Goal: Information Seeking & Learning: Learn about a topic

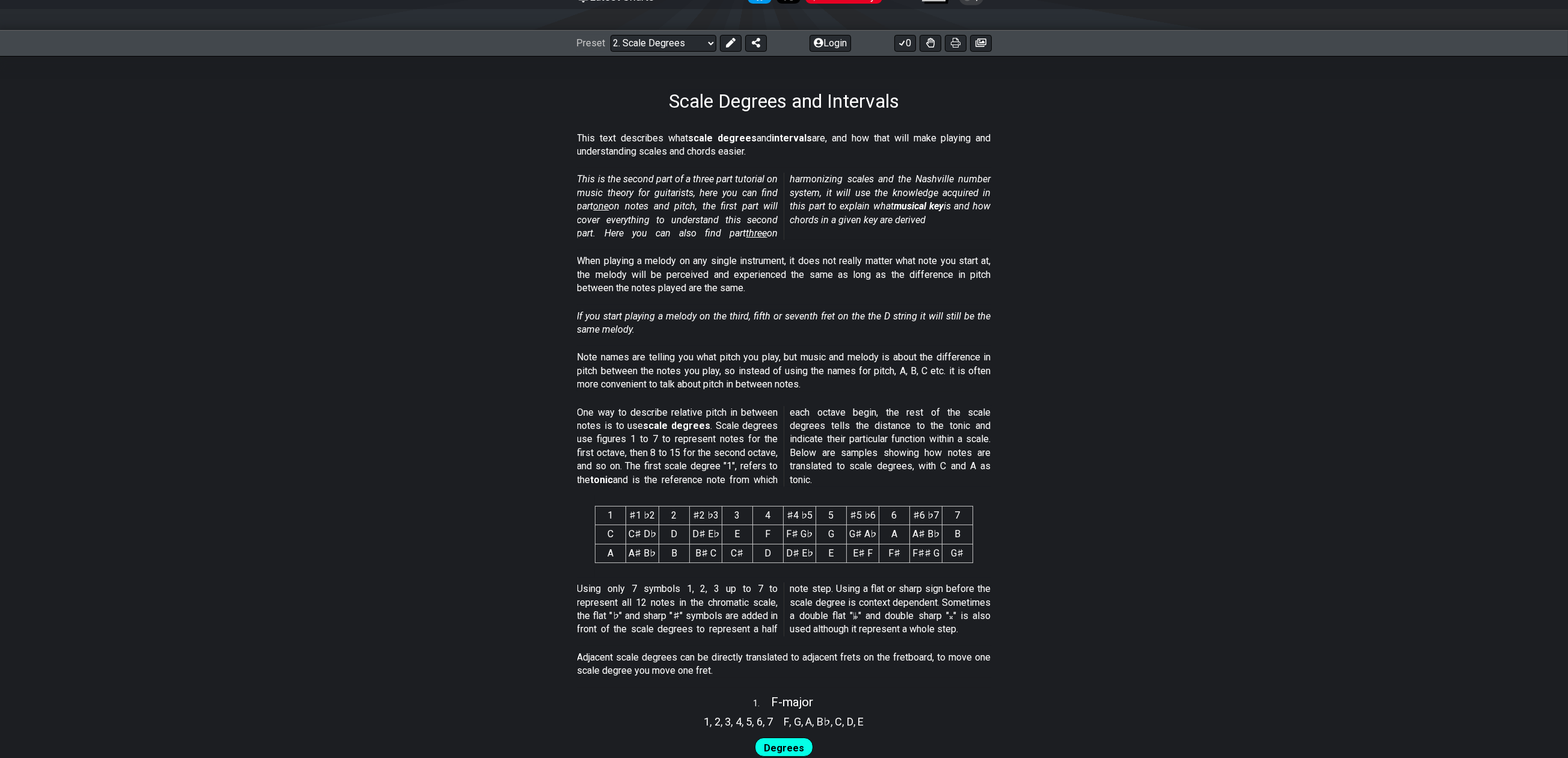
scroll to position [32, 0]
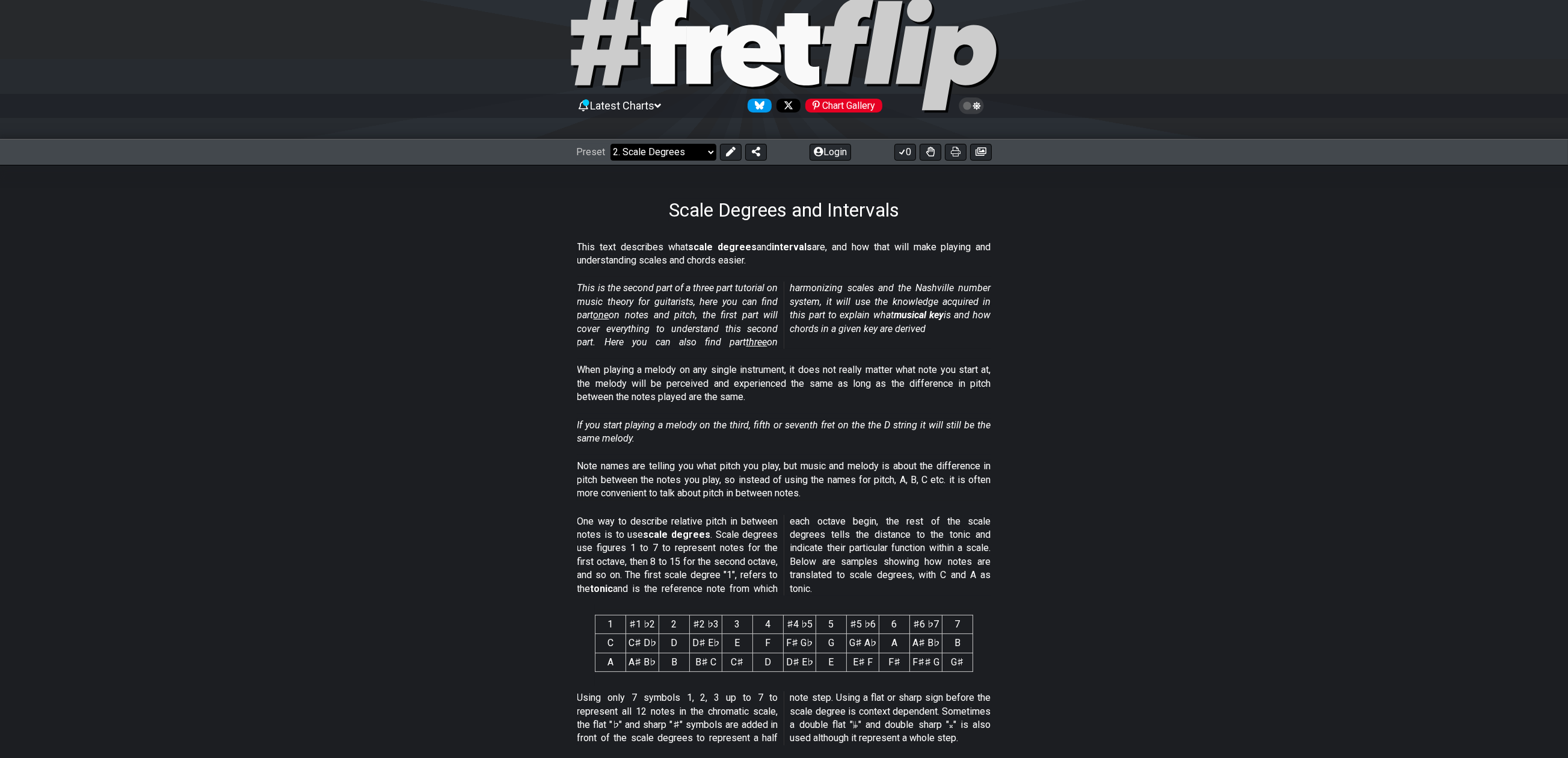
click at [678, 149] on select "Welcome to #fretflip! Initial Preset Custom Preset Minor Pentatonic Major Penta…" at bounding box center [663, 153] width 106 height 17
click at [610, 144] on select "Welcome to #fretflip! Initial Preset Custom Preset Minor Pentatonic Major Penta…" at bounding box center [663, 153] width 106 height 17
select select "/minor-pentatonic"
select select "C"
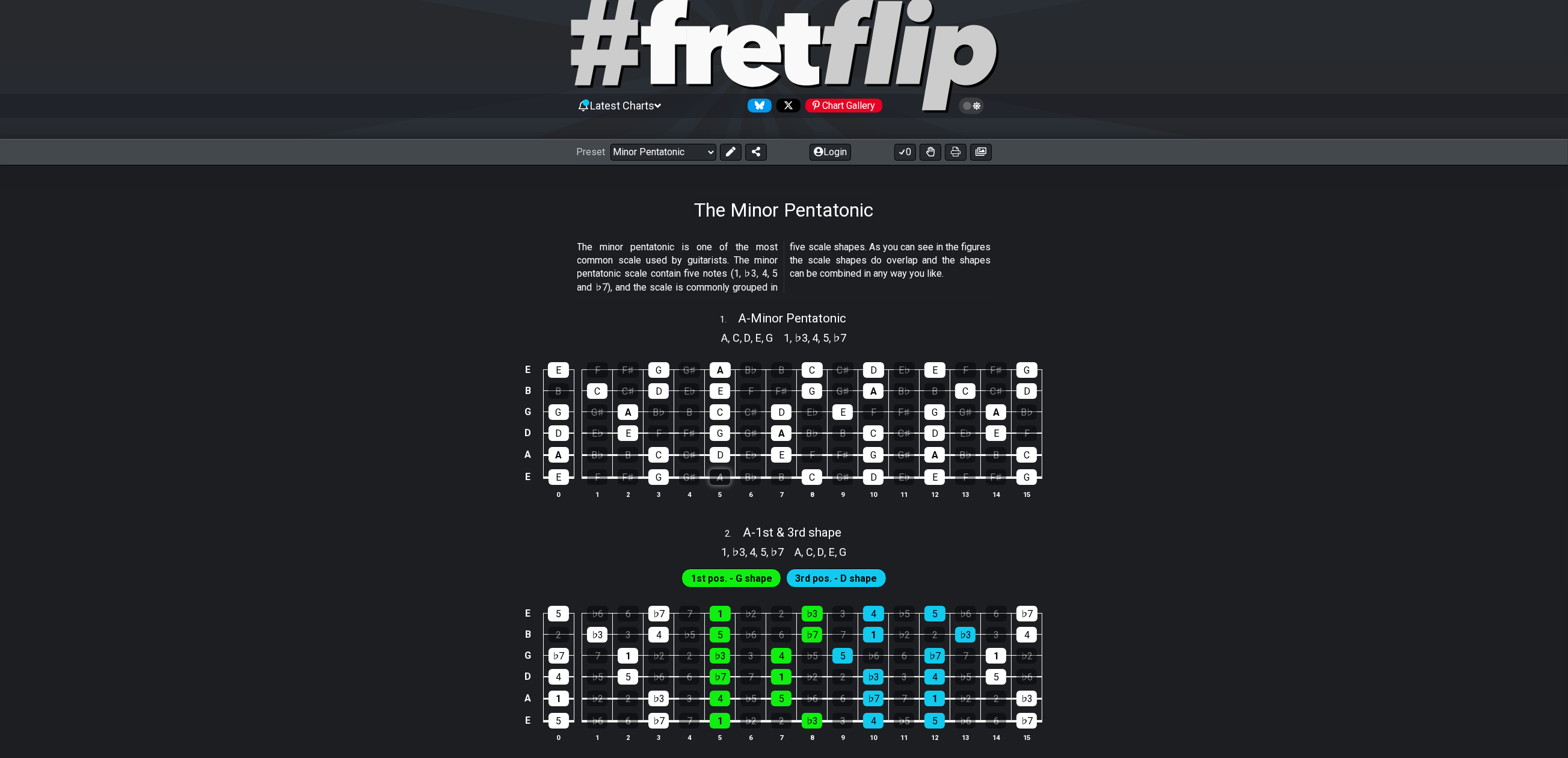
click at [714, 481] on div "A" at bounding box center [720, 477] width 21 height 15
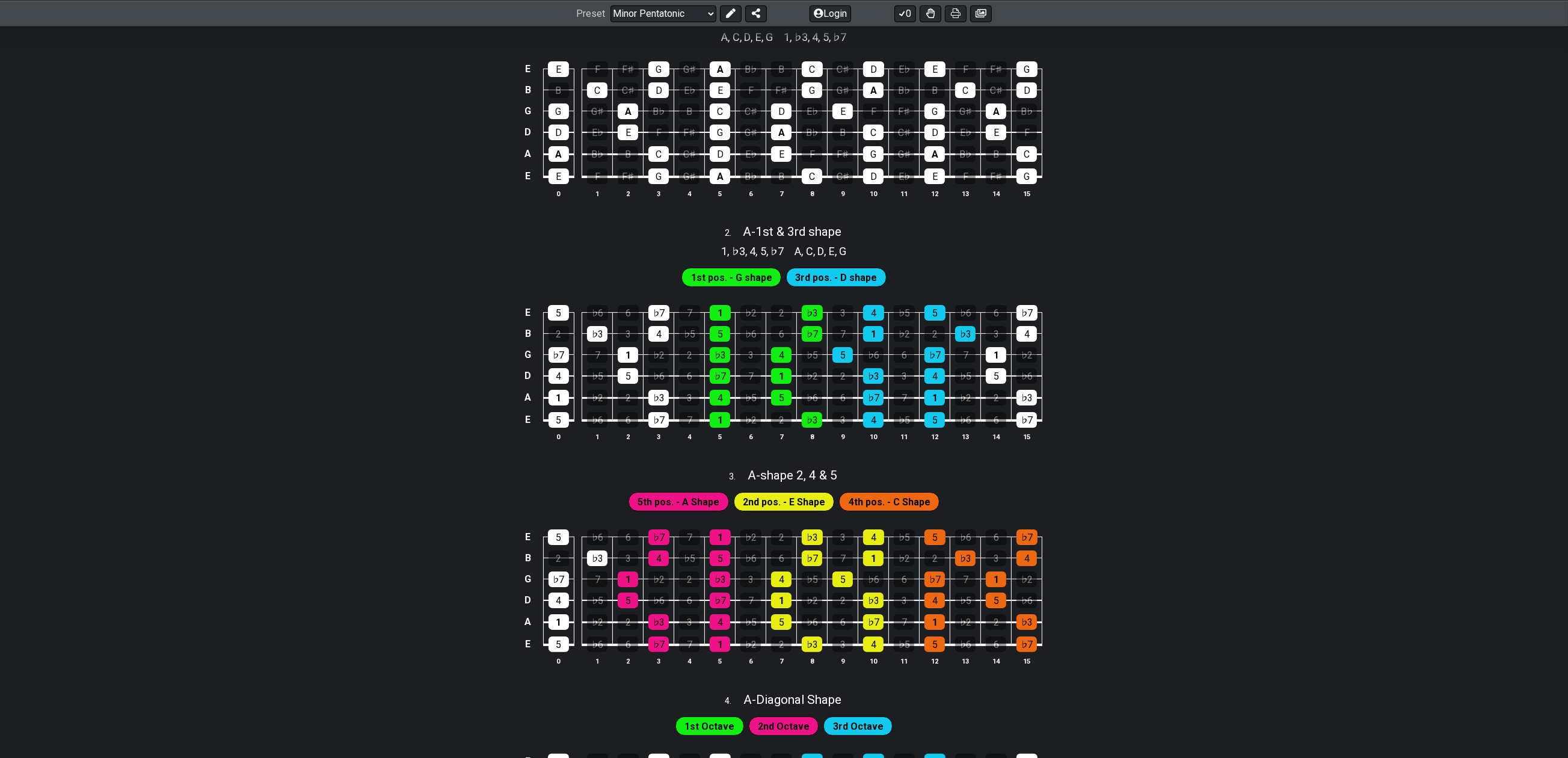
scroll to position [392, 0]
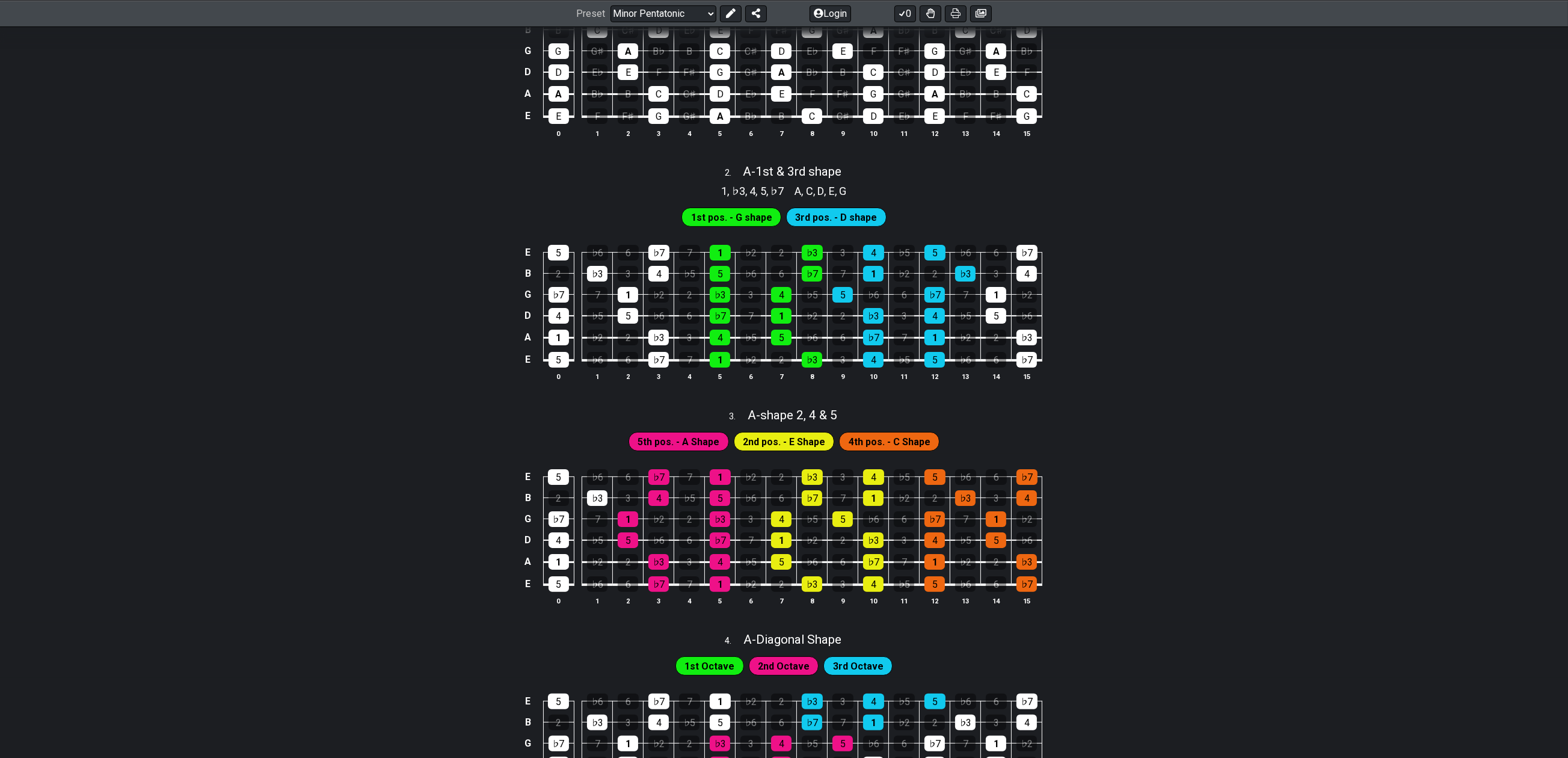
click at [717, 218] on span "1st pos. - G shape" at bounding box center [731, 217] width 81 height 18
click at [972, 187] on div "1 , ♭3 , 4 , 5 , ♭7 A , C , D , E , G" at bounding box center [784, 189] width 1568 height 19
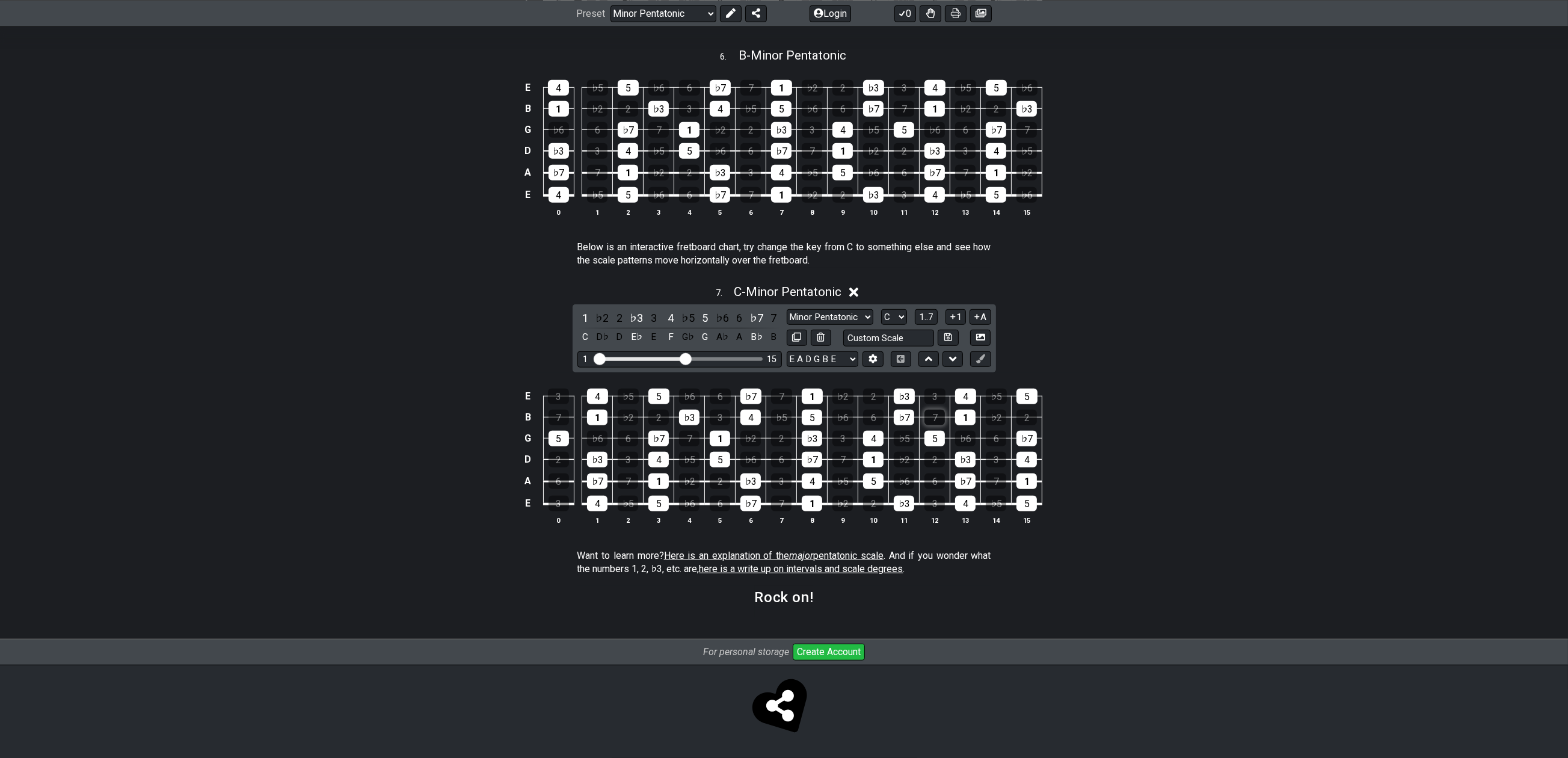
scroll to position [1152, 0]
